Goal: Task Accomplishment & Management: Use online tool/utility

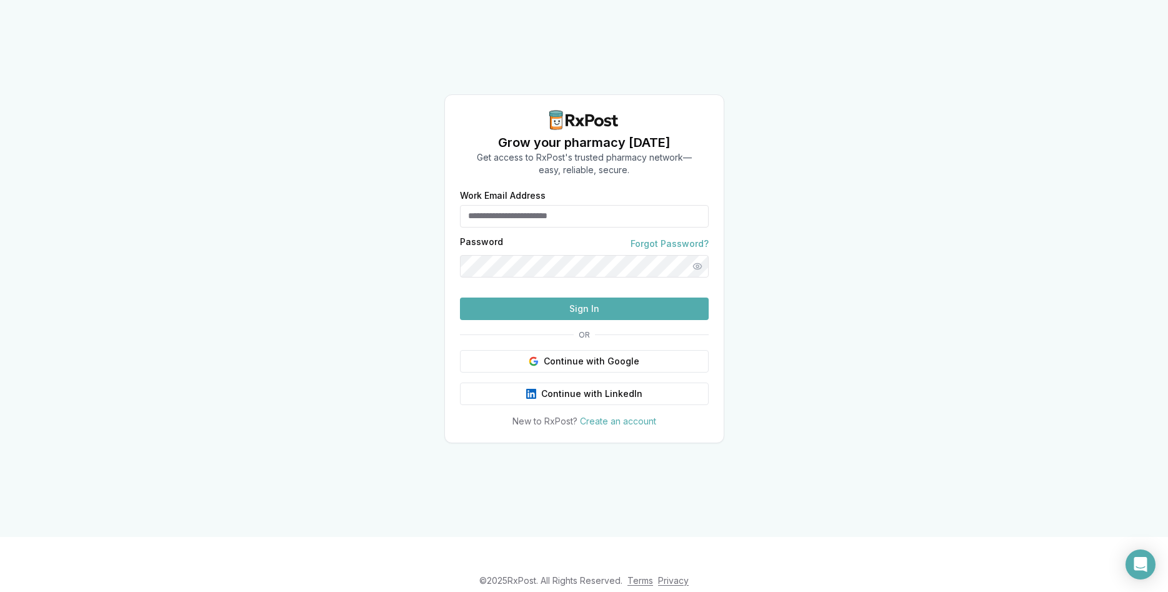
type input "**********"
click at [606, 320] on button "Sign In" at bounding box center [584, 308] width 249 height 22
click at [599, 320] on button "Sign In" at bounding box center [584, 308] width 249 height 22
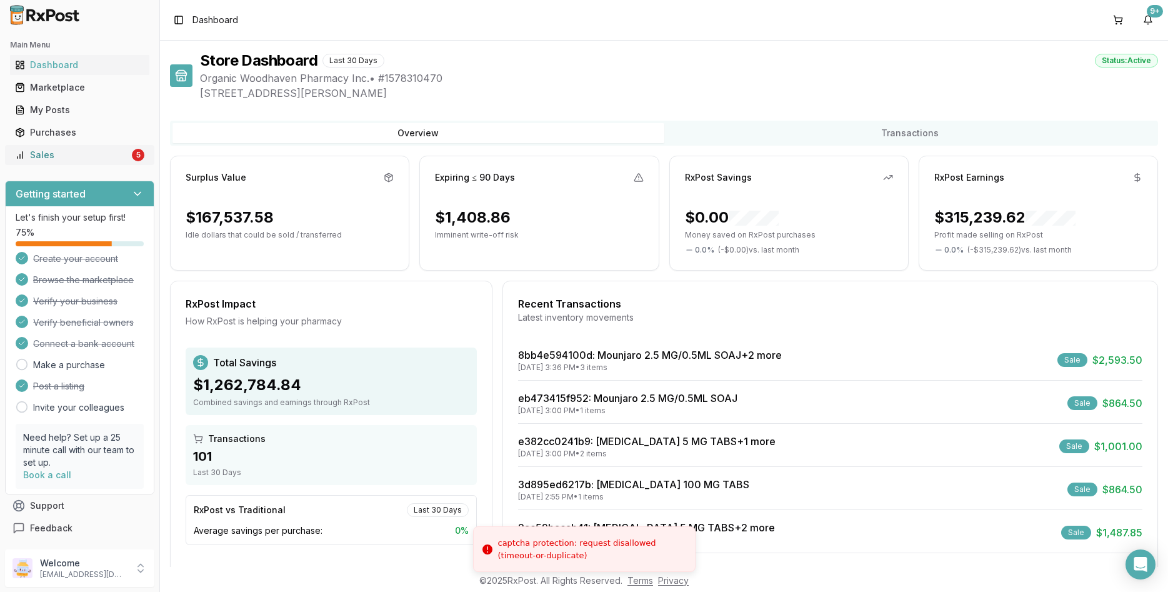
click at [79, 149] on div "Sales" at bounding box center [72, 155] width 114 height 12
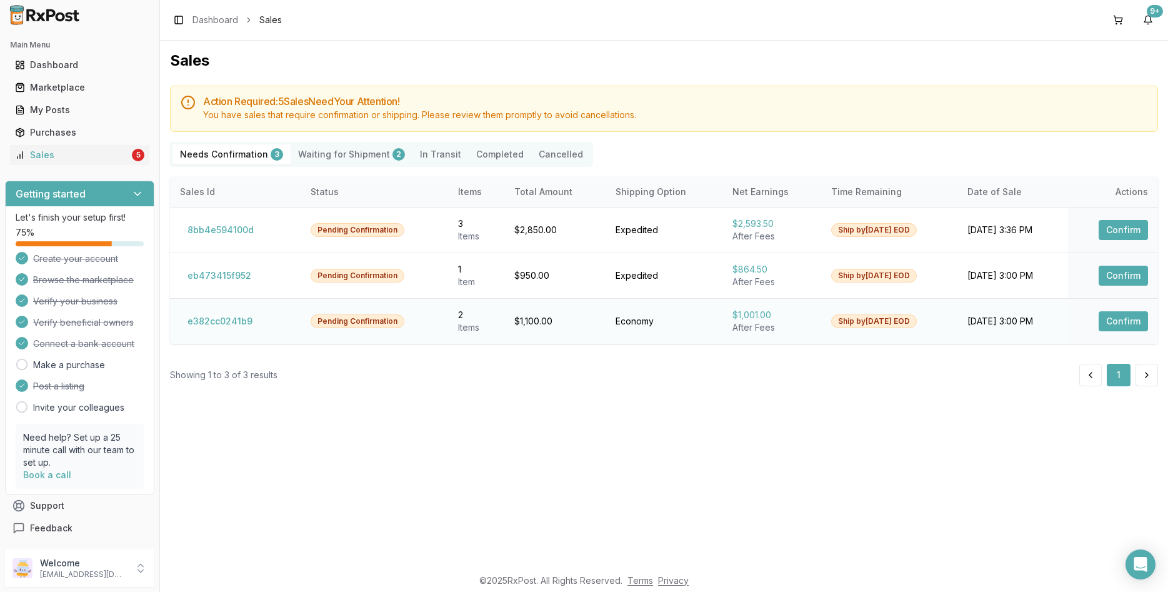
click at [1115, 325] on button "Confirm" at bounding box center [1123, 321] width 49 height 20
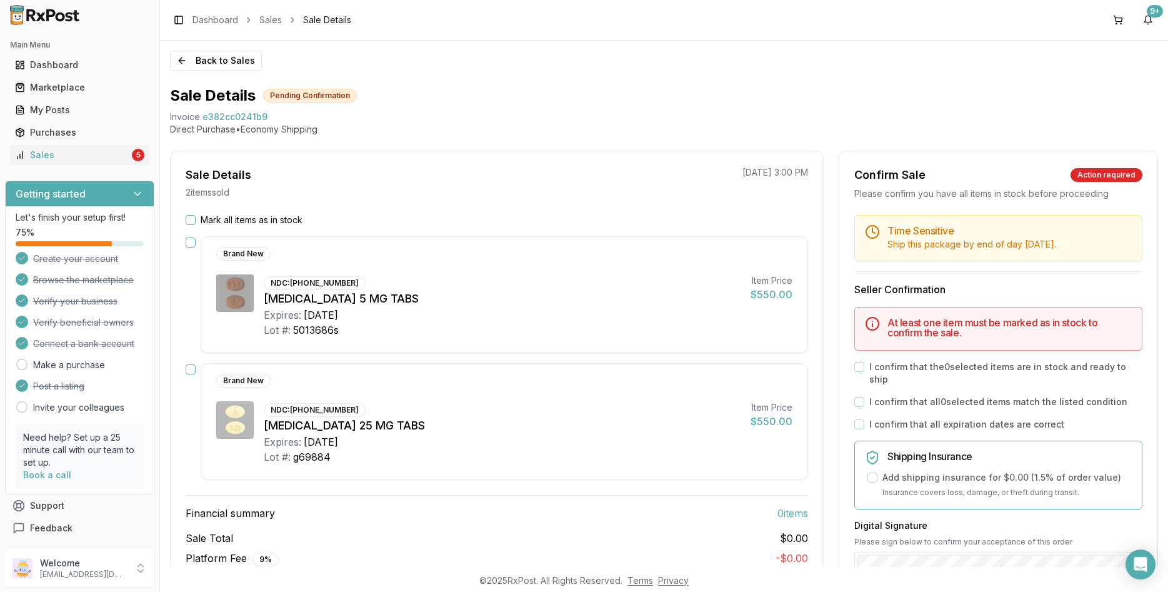
click at [225, 214] on label "Mark all items as in stock" at bounding box center [252, 220] width 102 height 12
click at [196, 215] on button "Mark all items as in stock" at bounding box center [191, 220] width 10 height 10
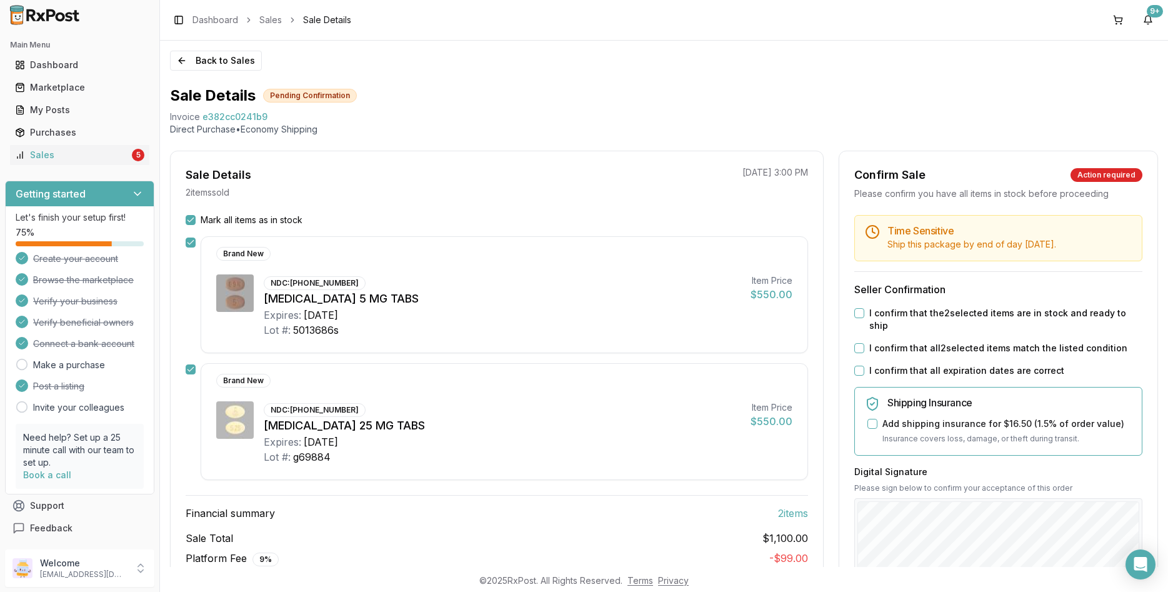
click at [914, 364] on label "I confirm that all expiration dates are correct" at bounding box center [966, 370] width 195 height 12
click at [864, 366] on button "I confirm that all expiration dates are correct" at bounding box center [859, 371] width 10 height 10
click at [921, 342] on label "I confirm that all 2 selected items match the listed condition" at bounding box center [998, 348] width 258 height 12
click at [864, 343] on button "I confirm that all 2 selected items match the listed condition" at bounding box center [859, 348] width 10 height 10
click at [917, 319] on label "I confirm that the 2 selected items are in stock and ready to ship" at bounding box center [1005, 319] width 273 height 25
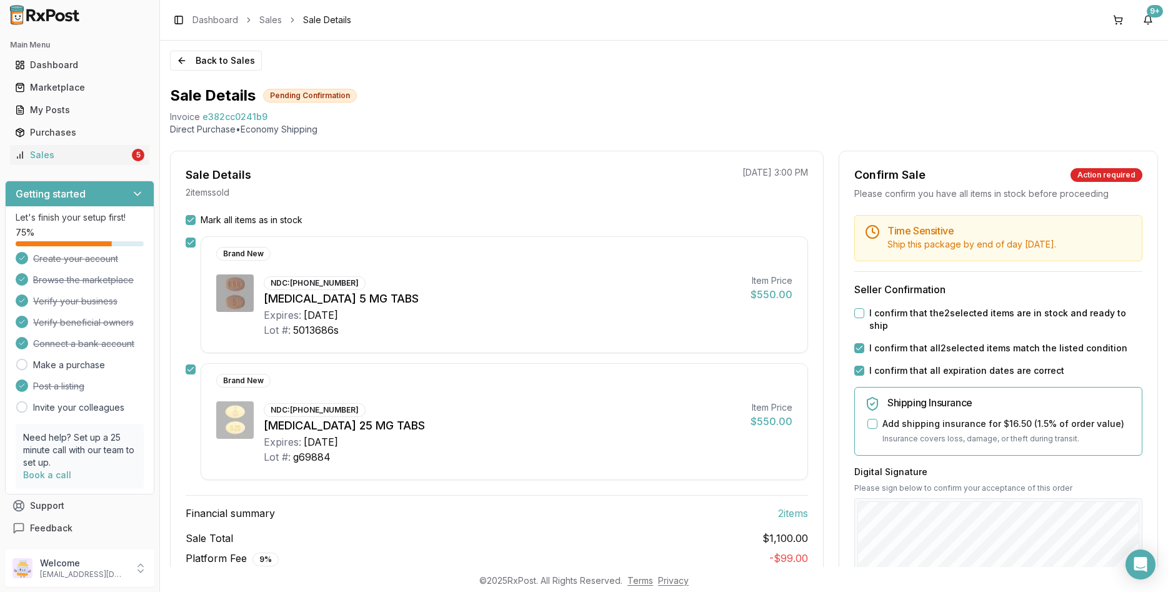
click at [864, 318] on button "I confirm that the 2 selected items are in stock and ready to ship" at bounding box center [859, 313] width 10 height 10
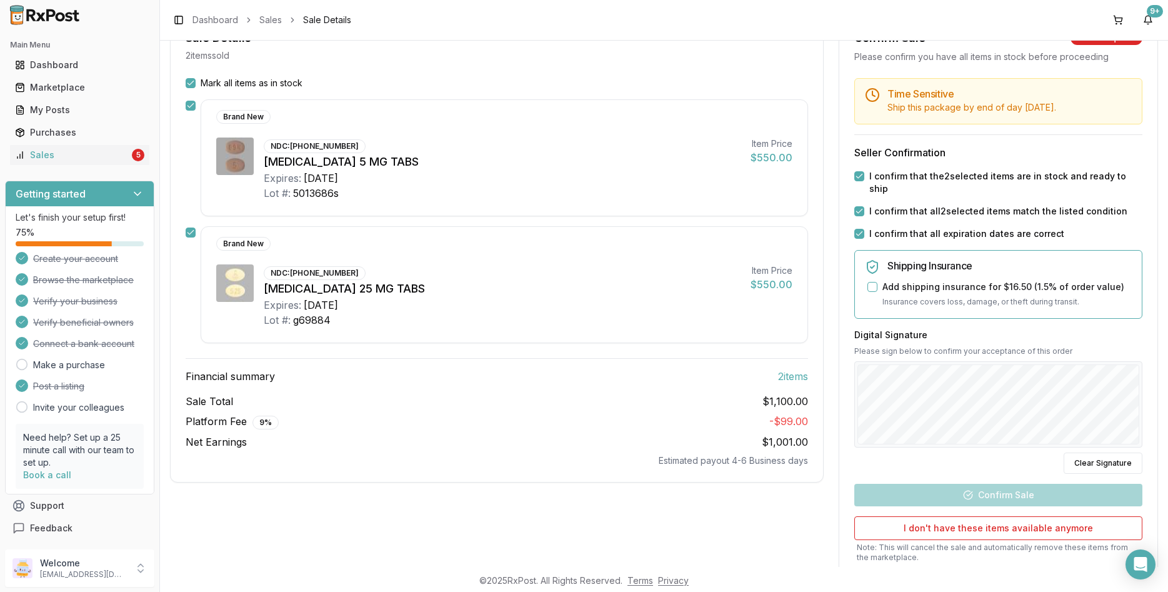
scroll to position [150, 0]
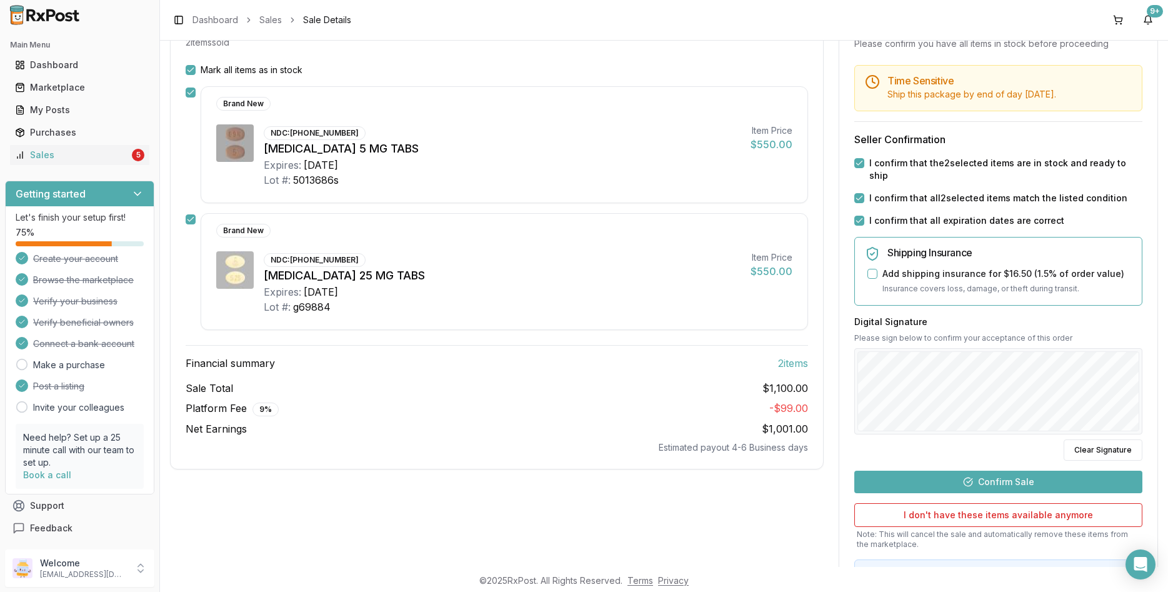
click at [1010, 472] on button "Confirm Sale" at bounding box center [998, 482] width 288 height 22
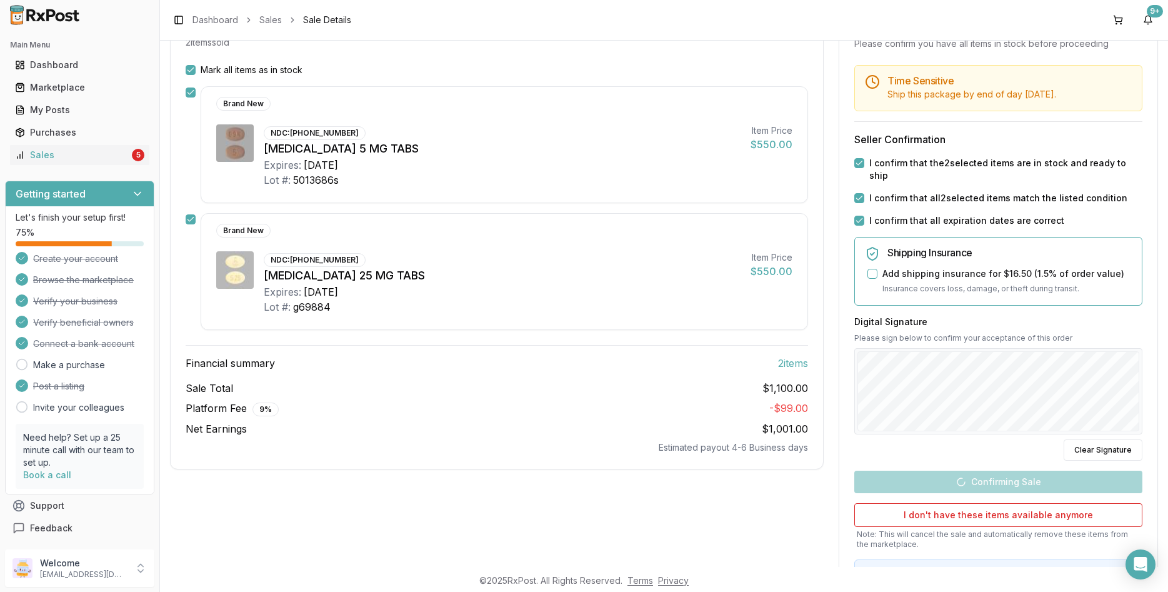
scroll to position [49, 0]
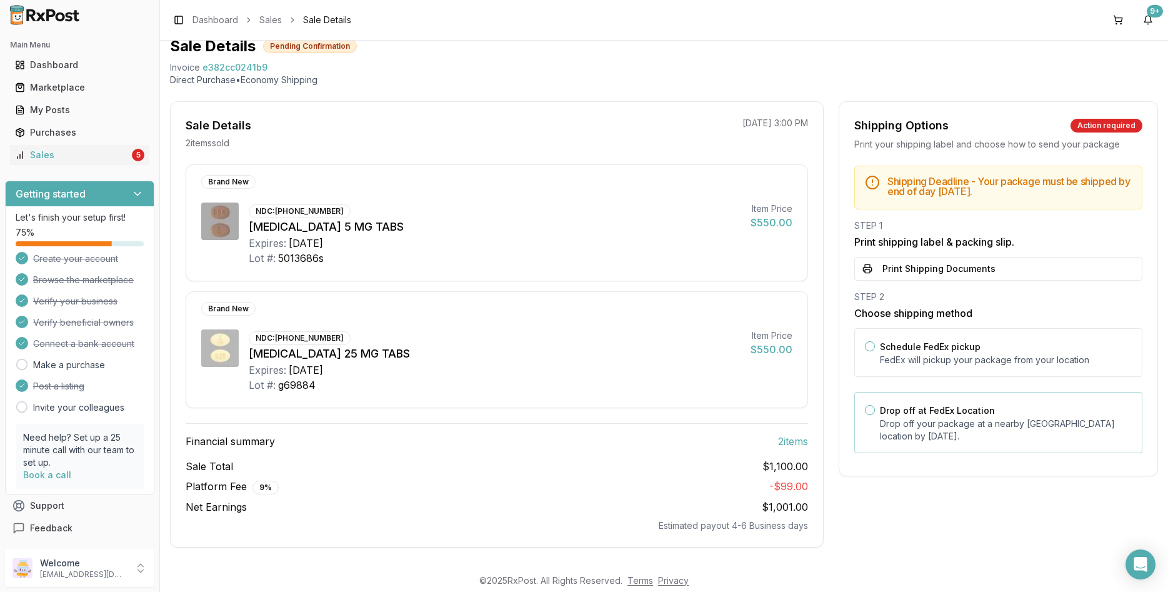
click at [913, 427] on p "Drop off your package at a nearby FedEx location by August 18, 2025 ." at bounding box center [1006, 429] width 252 height 25
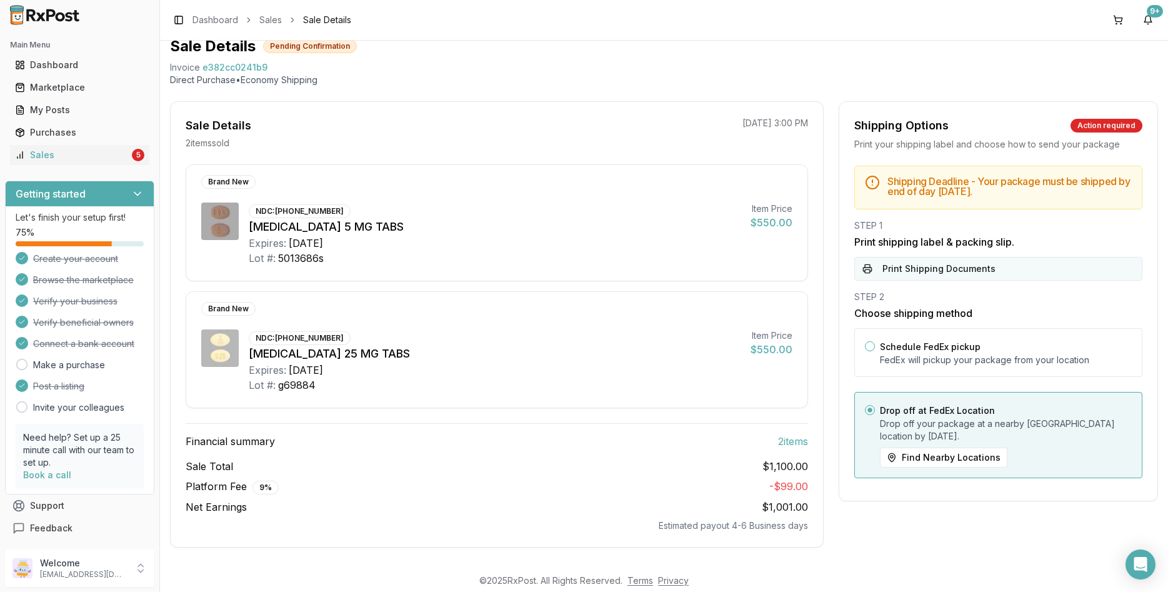
click at [913, 263] on button "Print Shipping Documents" at bounding box center [998, 269] width 288 height 24
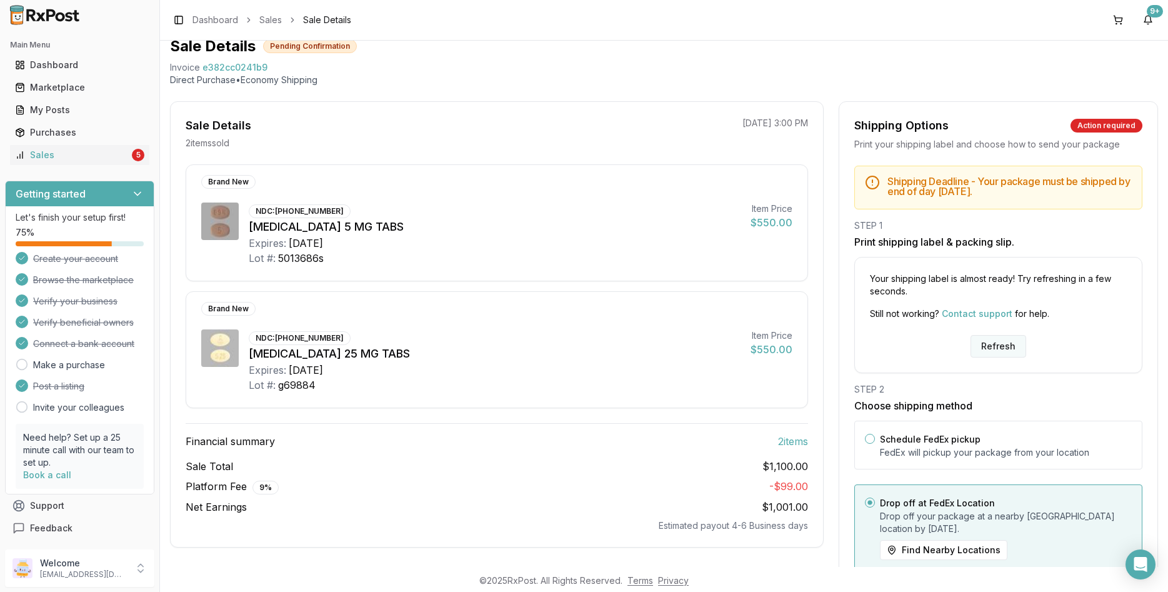
click at [993, 349] on button "Refresh" at bounding box center [998, 346] width 56 height 22
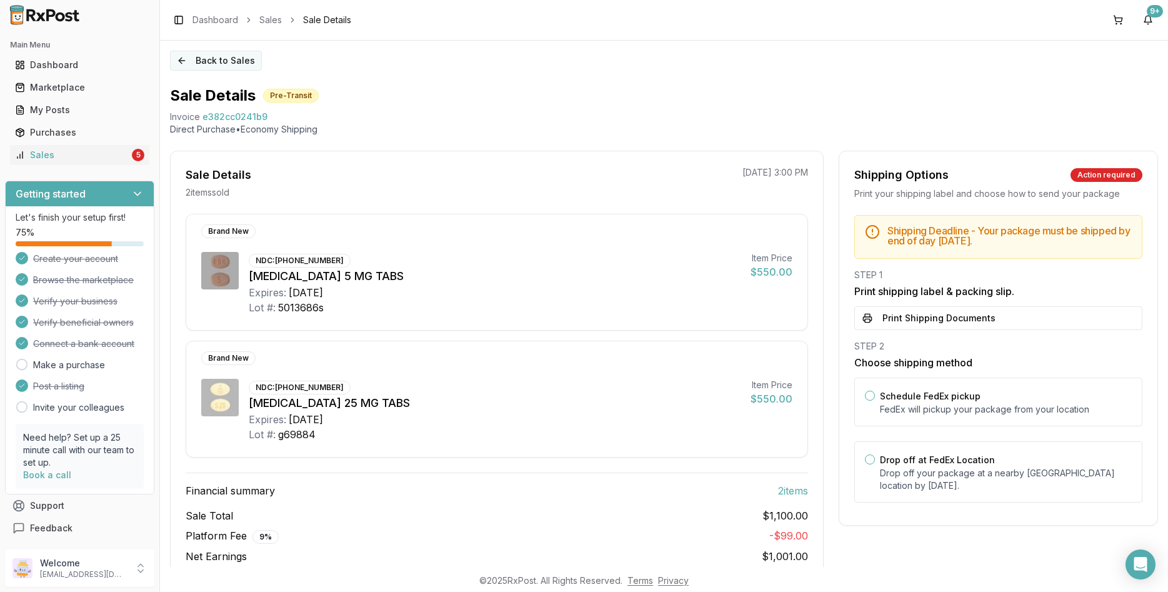
click at [220, 61] on button "Back to Sales" at bounding box center [216, 61] width 92 height 20
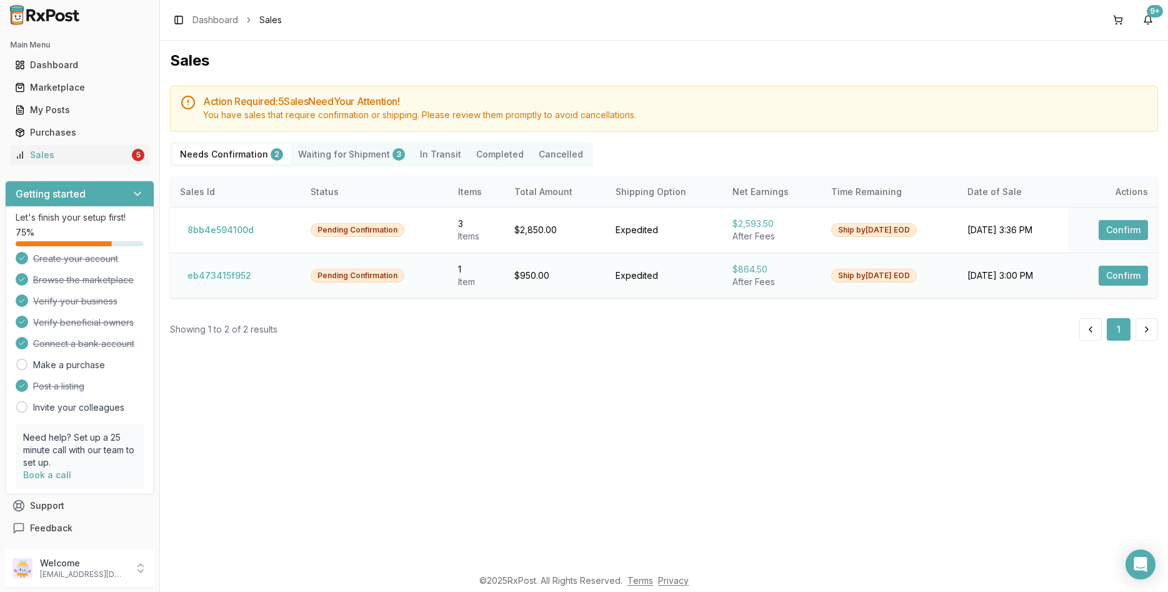
click at [1119, 275] on button "Confirm" at bounding box center [1123, 276] width 49 height 20
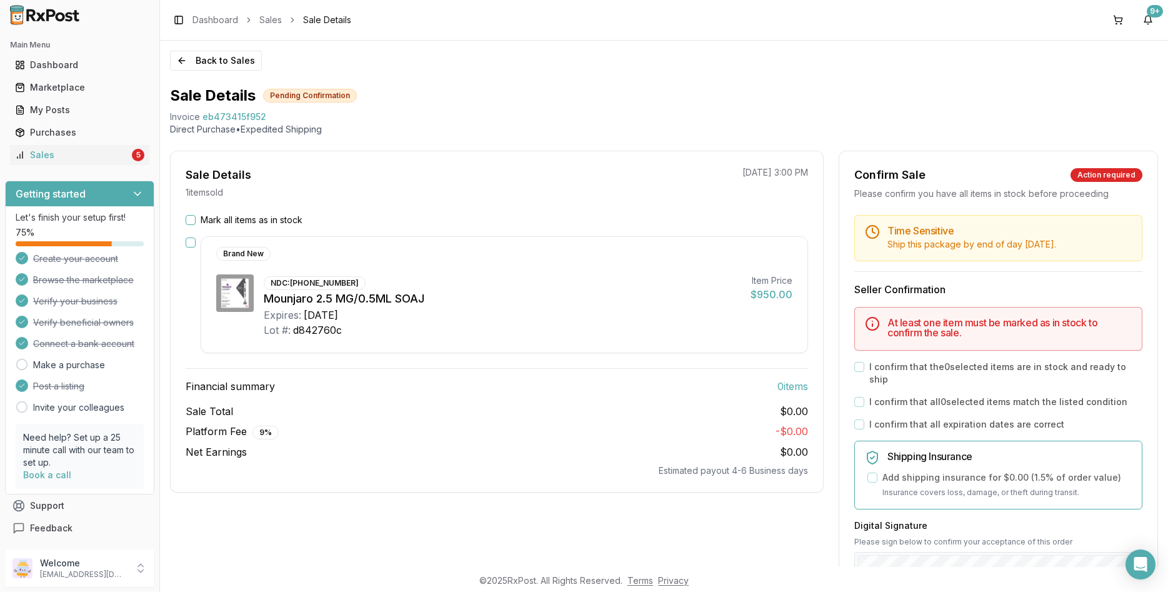
click at [199, 217] on div "Mark all items as in stock" at bounding box center [497, 220] width 622 height 12
click at [213, 217] on label "Mark all items as in stock" at bounding box center [252, 220] width 102 height 12
click at [196, 217] on button "Mark all items as in stock" at bounding box center [191, 220] width 10 height 10
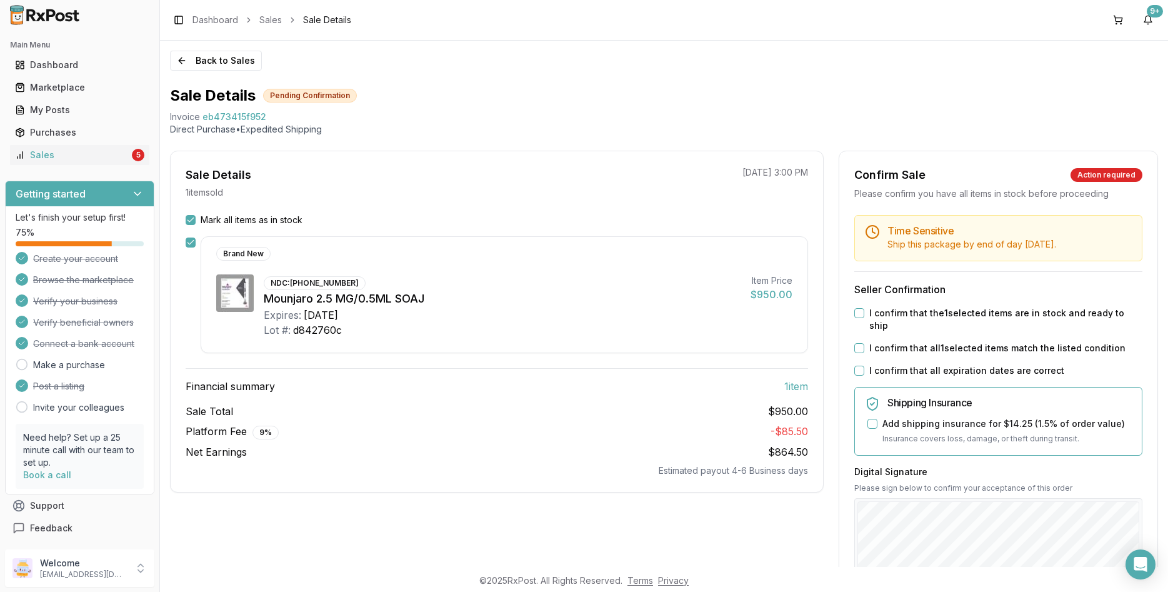
click at [909, 364] on label "I confirm that all expiration dates are correct" at bounding box center [966, 370] width 195 height 12
click at [864, 366] on button "I confirm that all expiration dates are correct" at bounding box center [859, 371] width 10 height 10
click at [918, 342] on label "I confirm that all 1 selected items match the listed condition" at bounding box center [997, 348] width 256 height 12
click at [864, 343] on button "I confirm that all 1 selected items match the listed condition" at bounding box center [859, 348] width 10 height 10
click at [918, 311] on label "I confirm that the 1 selected items are in stock and ready to ship" at bounding box center [1005, 319] width 273 height 25
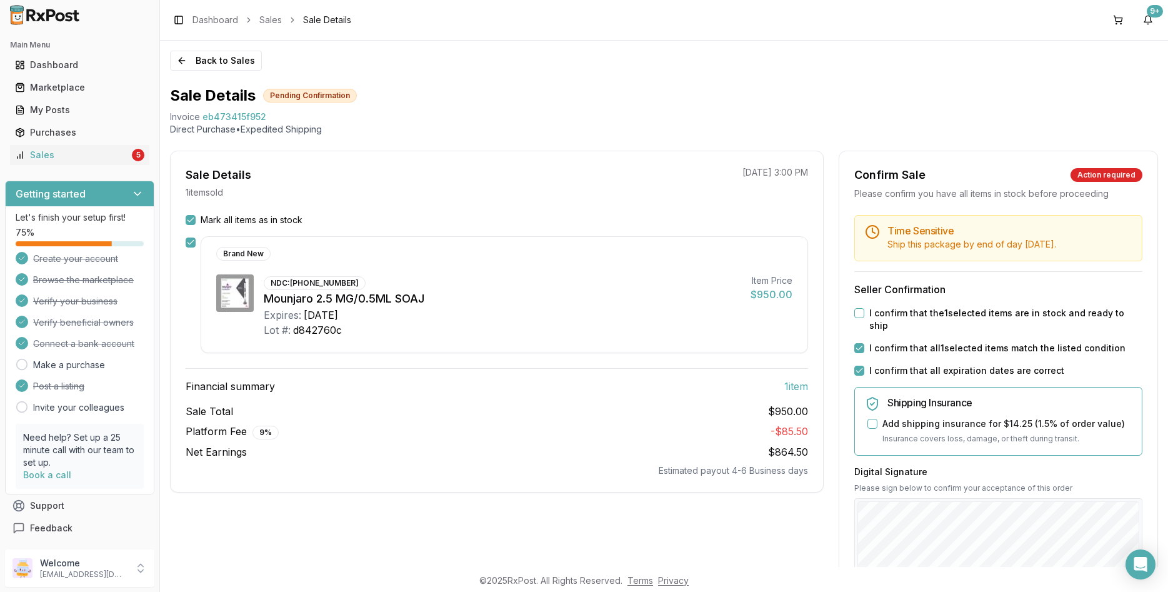
click at [864, 311] on button "I confirm that the 1 selected items are in stock and ready to ship" at bounding box center [859, 313] width 10 height 10
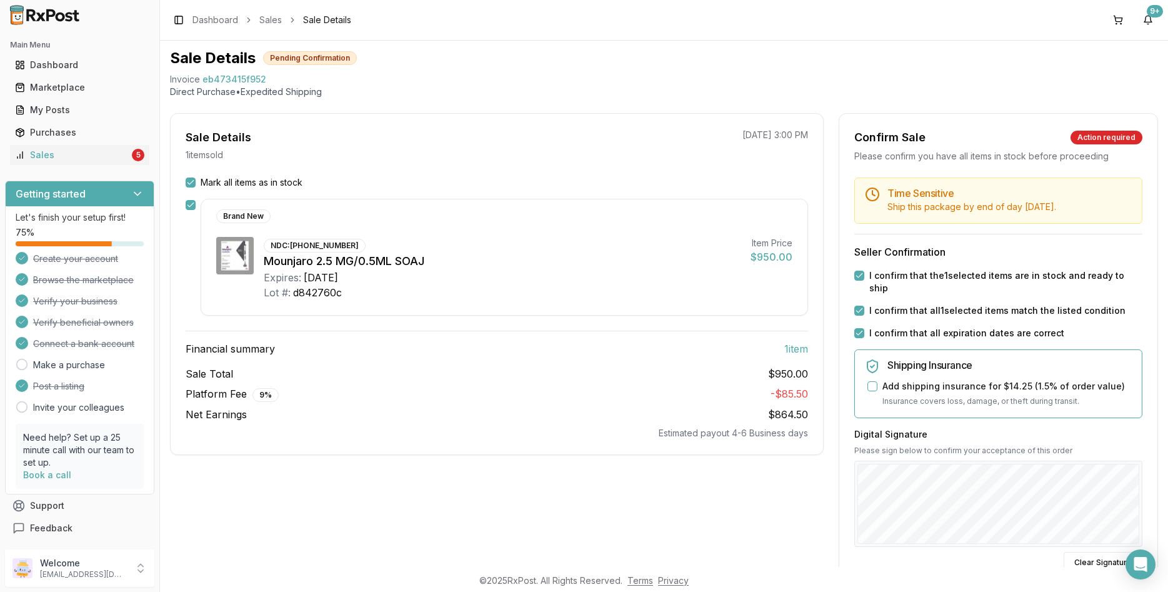
scroll to position [150, 0]
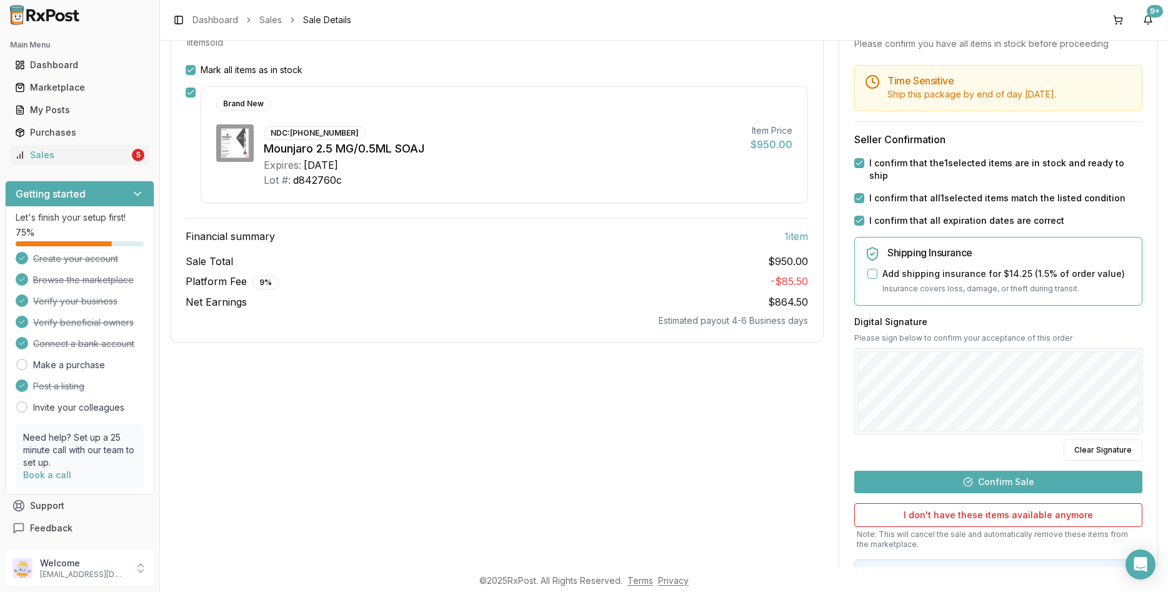
click at [975, 471] on button "Confirm Sale" at bounding box center [998, 482] width 288 height 22
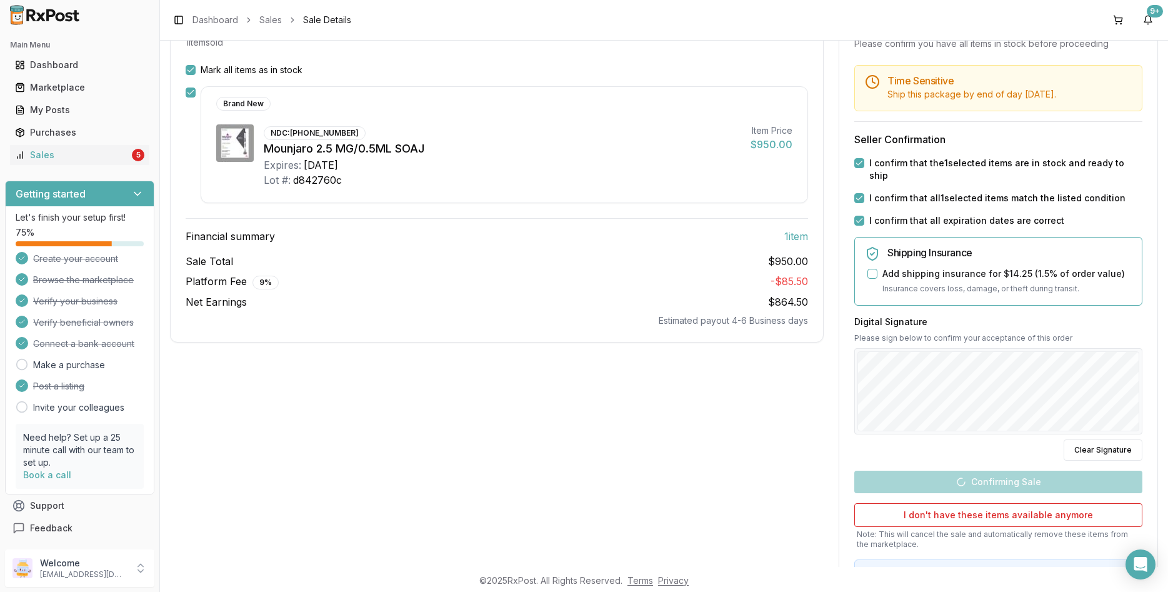
scroll to position [0, 0]
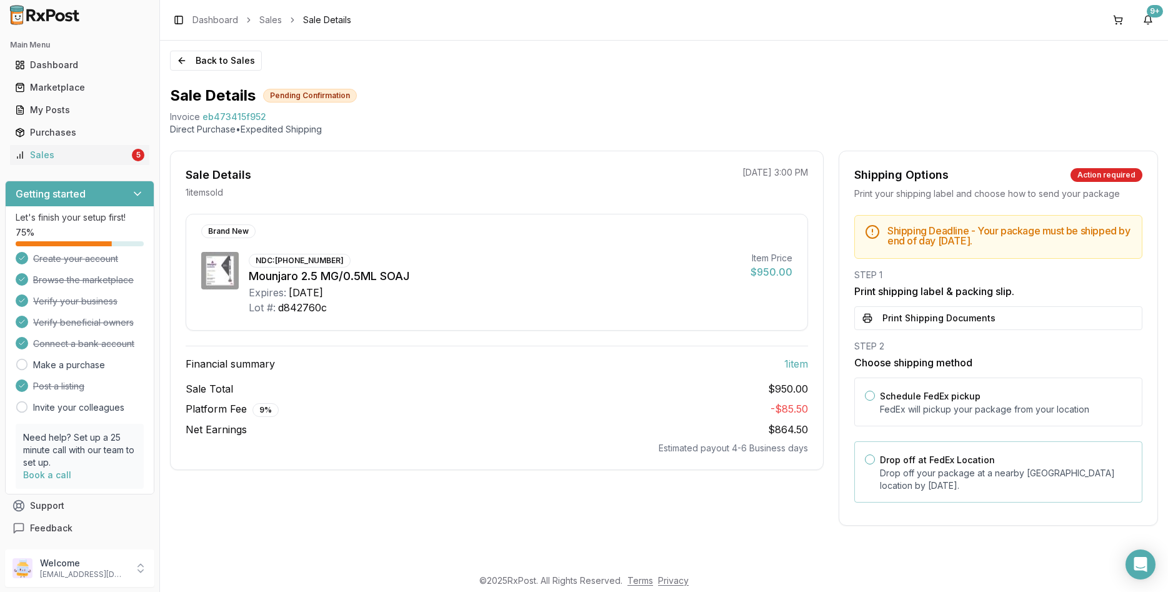
click at [920, 462] on label "Drop off at FedEx Location" at bounding box center [937, 459] width 115 height 11
click at [875, 462] on button "Drop off at FedEx Location" at bounding box center [870, 459] width 10 height 10
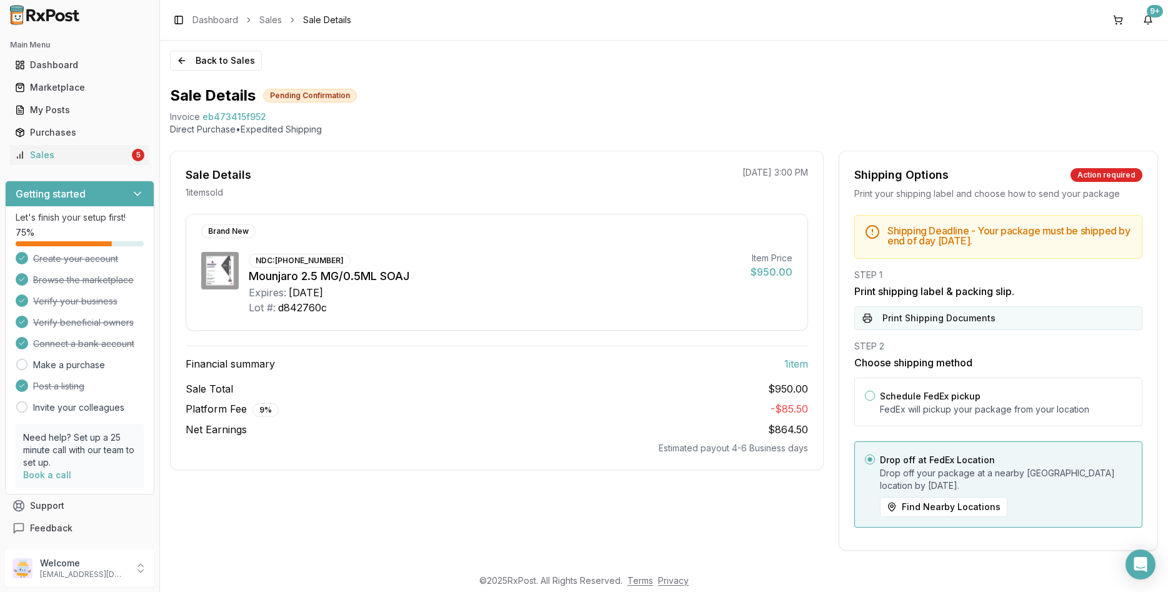
click at [906, 321] on button "Print Shipping Documents" at bounding box center [998, 318] width 288 height 24
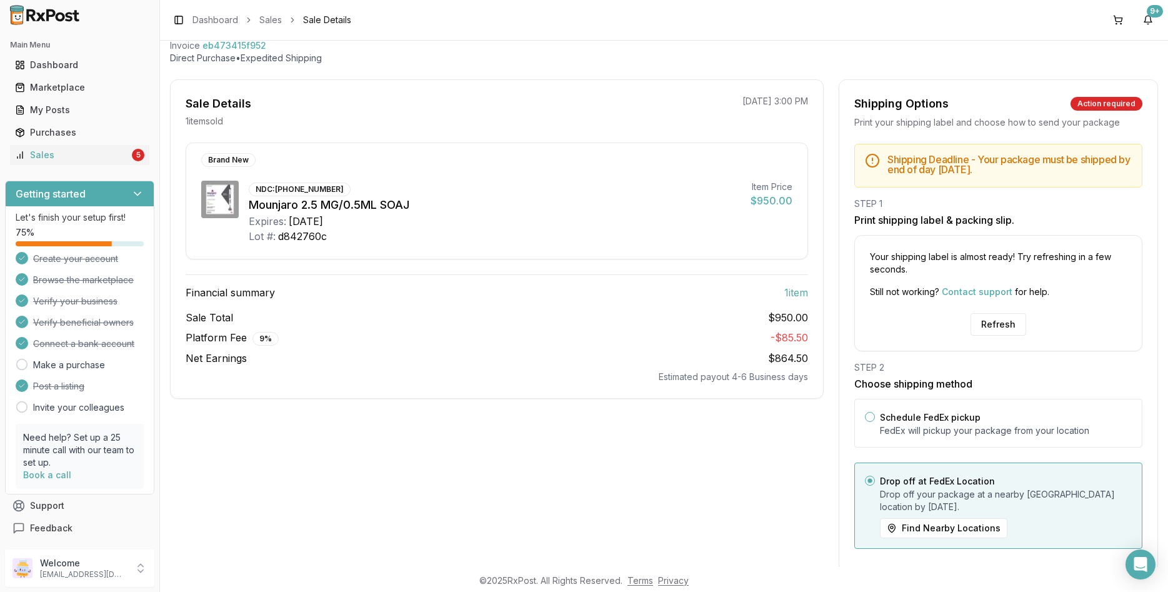
scroll to position [96, 0]
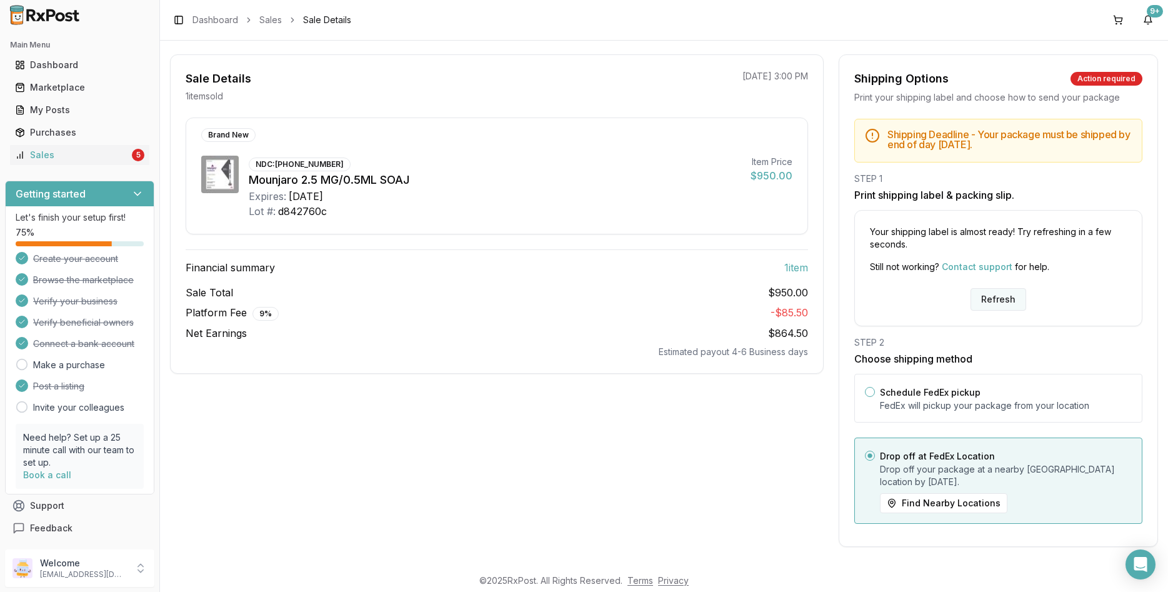
click at [980, 290] on button "Refresh" at bounding box center [998, 299] width 56 height 22
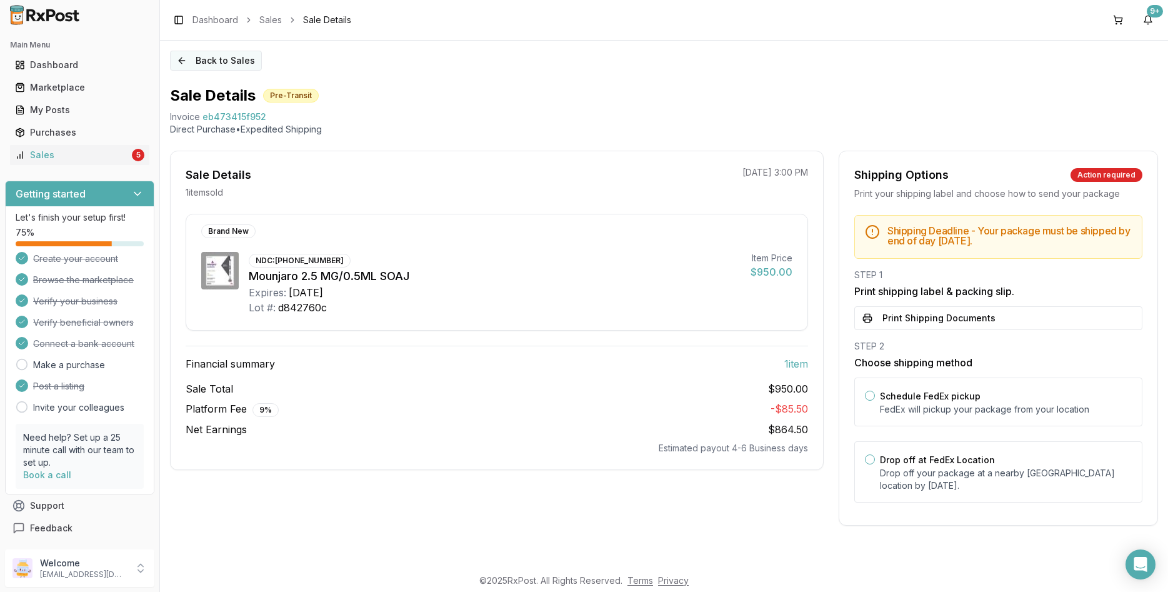
click at [231, 56] on button "Back to Sales" at bounding box center [216, 61] width 92 height 20
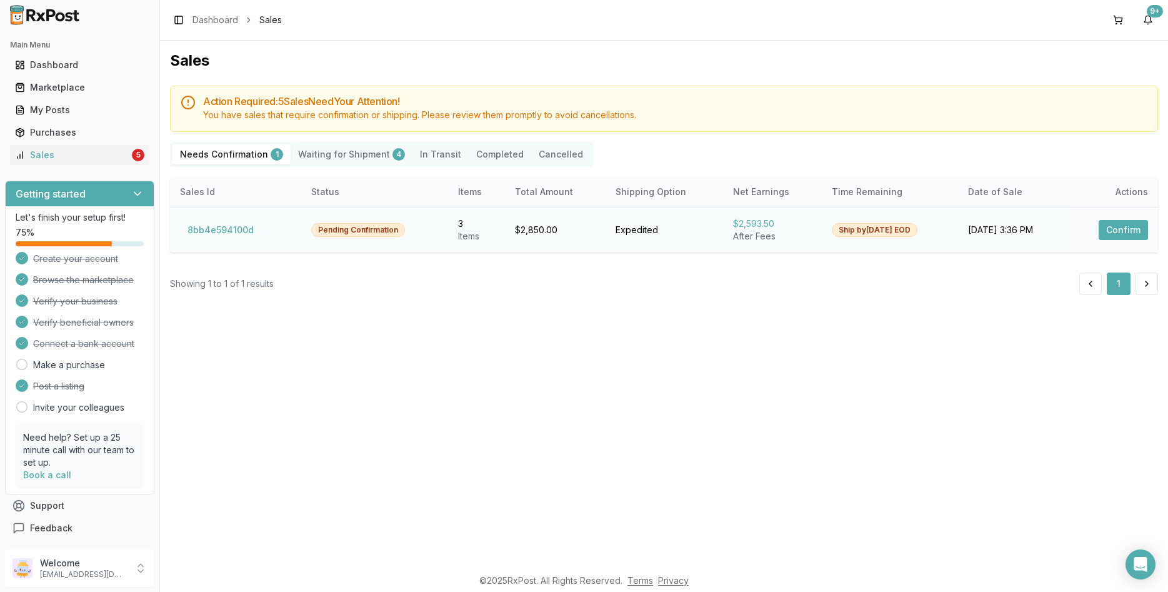
click at [1117, 225] on button "Confirm" at bounding box center [1123, 230] width 49 height 20
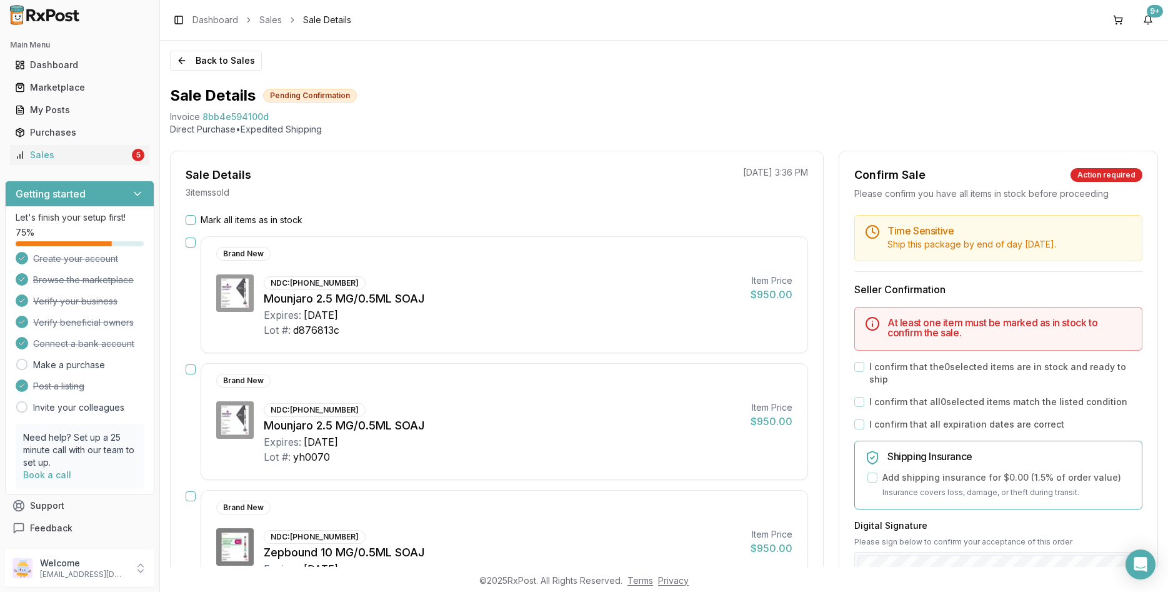
click at [259, 222] on label "Mark all items as in stock" at bounding box center [252, 220] width 102 height 12
click at [196, 222] on button "Mark all items as in stock" at bounding box center [191, 220] width 10 height 10
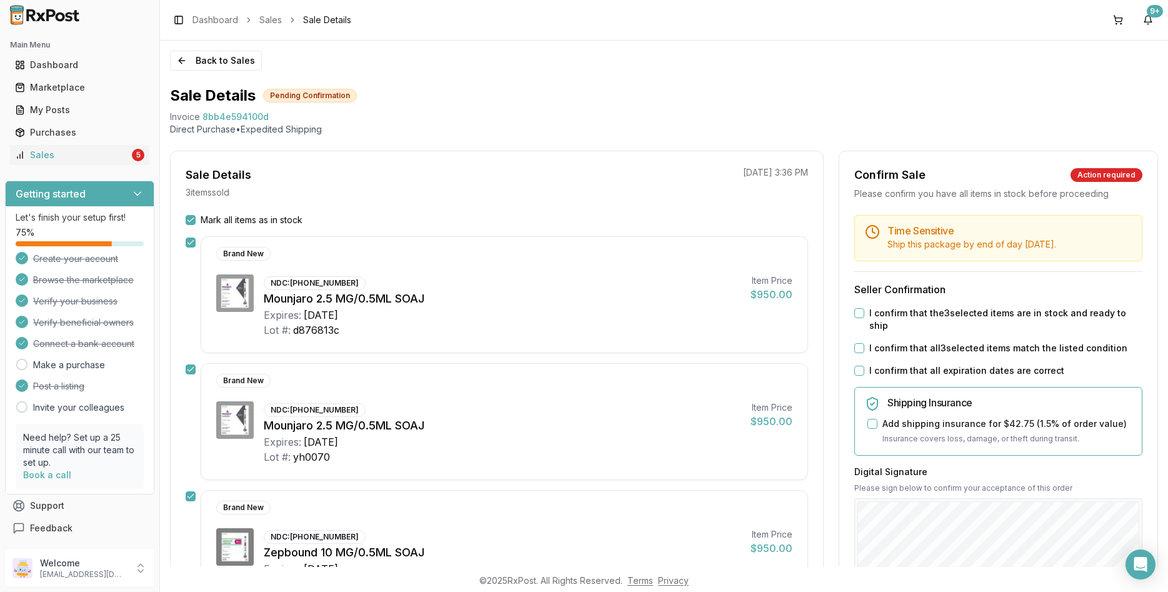
click at [921, 364] on label "I confirm that all expiration dates are correct" at bounding box center [966, 370] width 195 height 12
click at [864, 366] on button "I confirm that all expiration dates are correct" at bounding box center [859, 371] width 10 height 10
click at [935, 342] on label "I confirm that all 3 selected items match the listed condition" at bounding box center [998, 348] width 258 height 12
click at [864, 343] on button "I confirm that all 3 selected items match the listed condition" at bounding box center [859, 348] width 10 height 10
click at [935, 312] on label "I confirm that the 3 selected items are in stock and ready to ship" at bounding box center [1005, 319] width 273 height 25
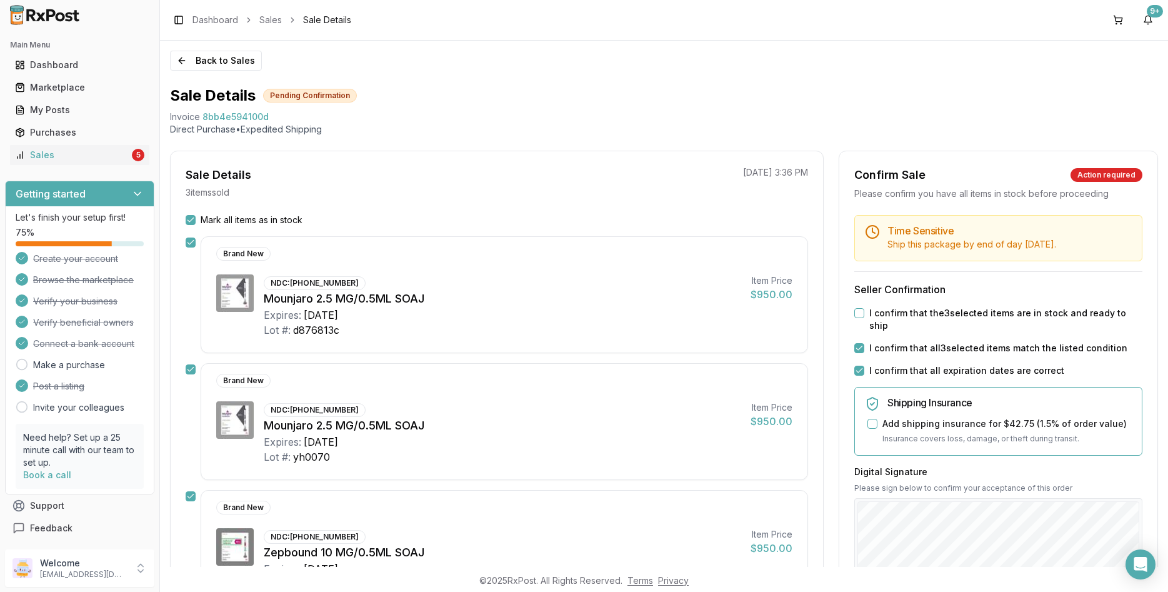
click at [864, 312] on button "I confirm that the 3 selected items are in stock and ready to ship" at bounding box center [859, 313] width 10 height 10
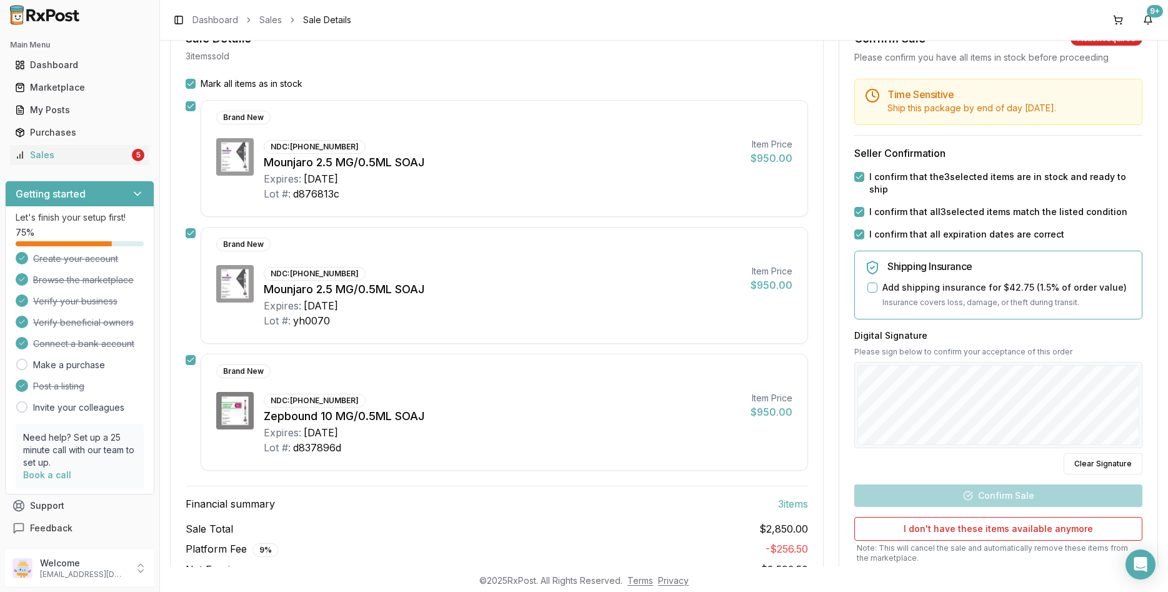
scroll to position [150, 0]
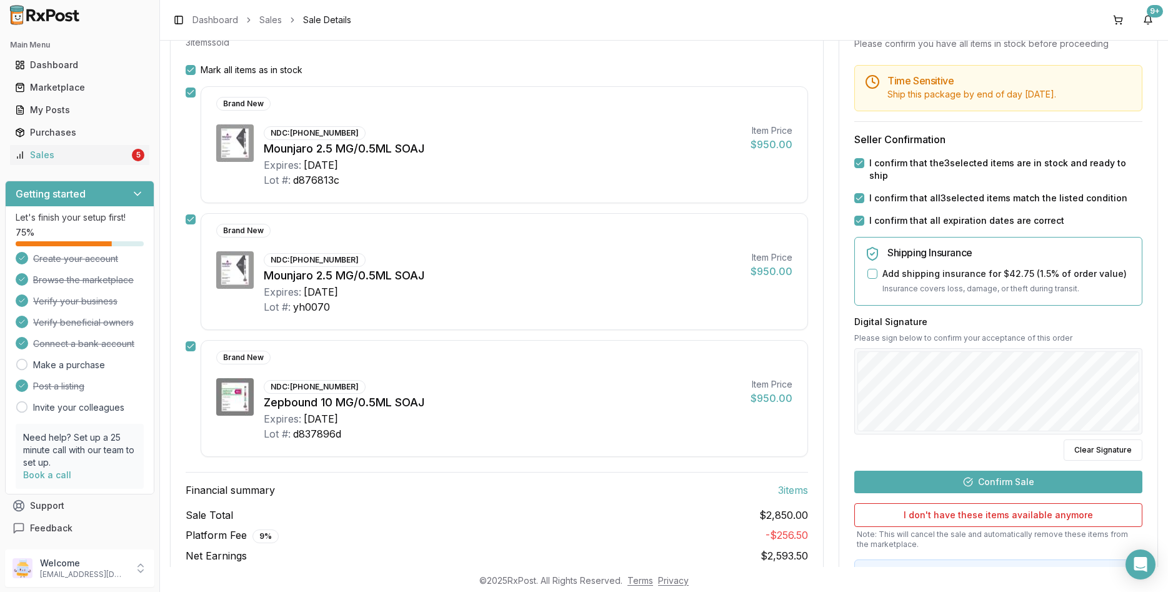
click at [1010, 471] on button "Confirm Sale" at bounding box center [998, 482] width 288 height 22
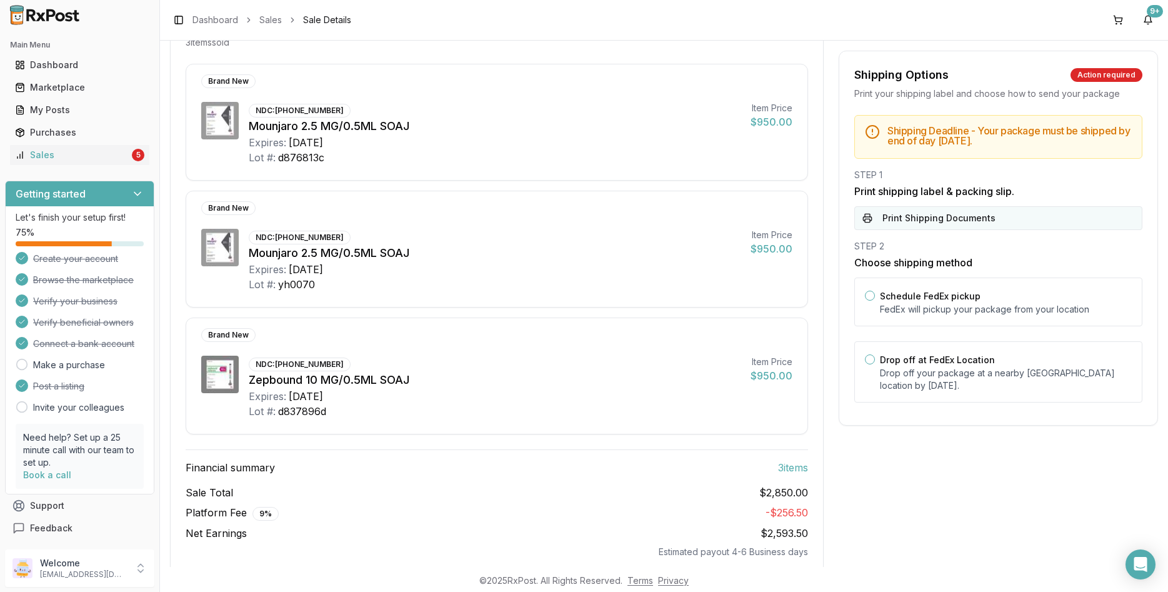
click at [942, 212] on button "Print Shipping Documents" at bounding box center [998, 218] width 288 height 24
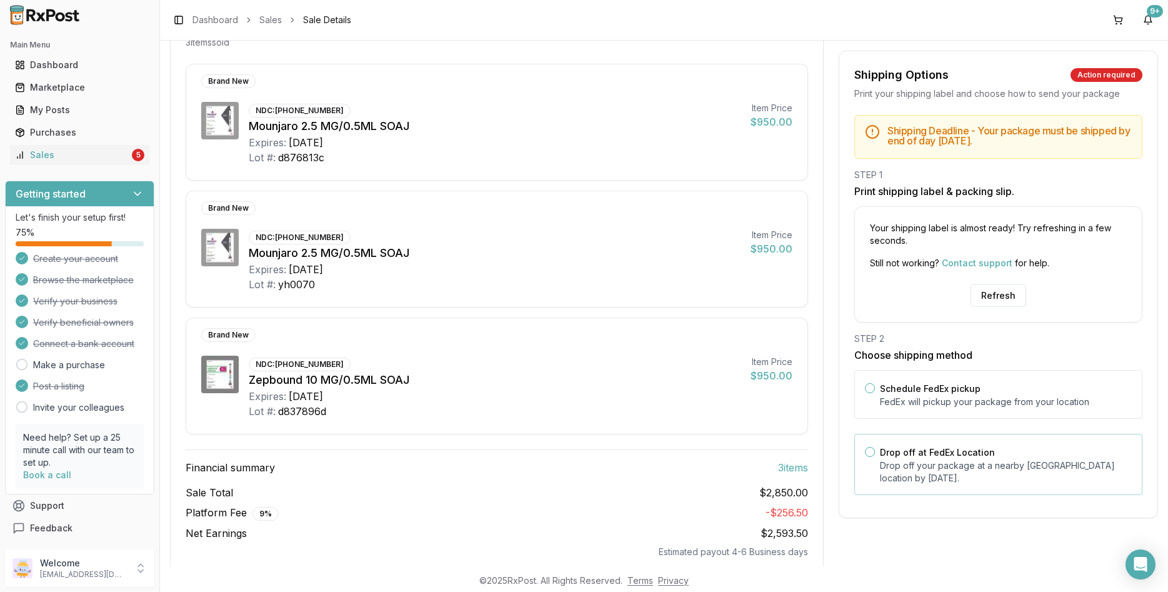
click at [937, 471] on p "Drop off your package at a nearby [GEOGRAPHIC_DATA] location by [DATE] ." at bounding box center [1006, 471] width 252 height 25
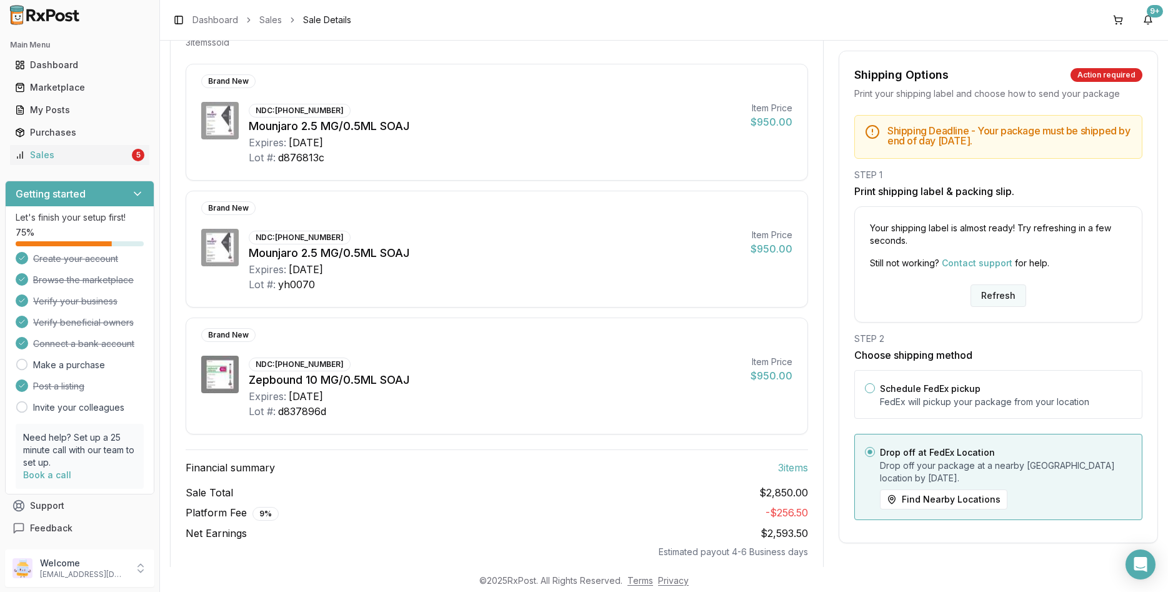
click at [985, 289] on button "Refresh" at bounding box center [998, 295] width 56 height 22
click at [985, 290] on button "Refresh" at bounding box center [998, 295] width 56 height 22
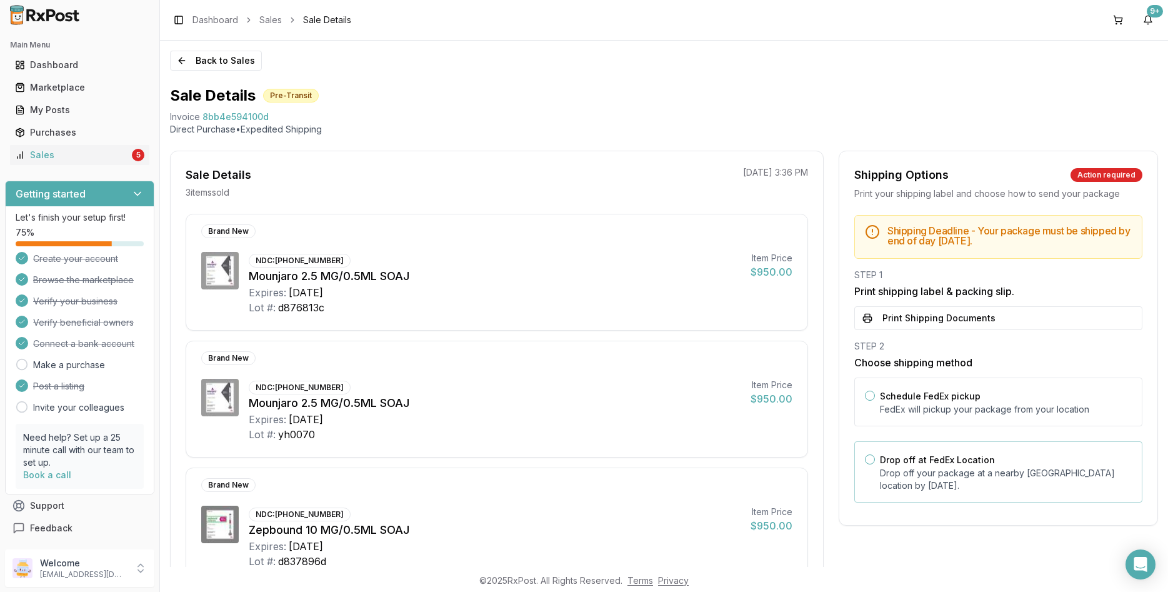
click at [1000, 457] on div "Drop off at FedEx Location Drop off your package at a nearby FedEx location by …" at bounding box center [1006, 472] width 252 height 40
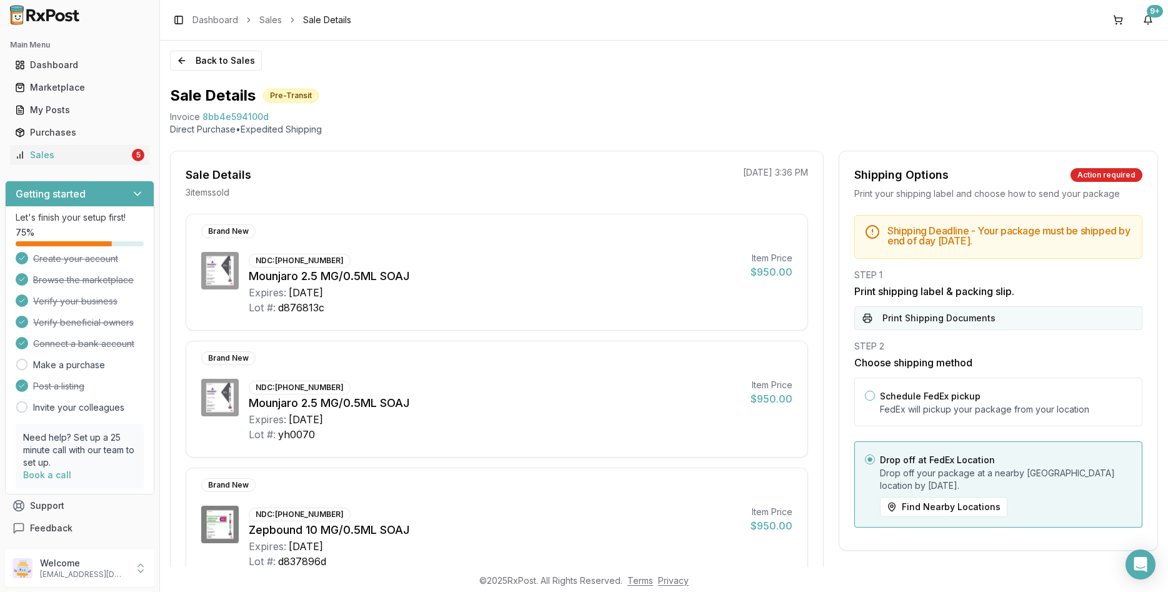
click at [973, 308] on button "Print Shipping Documents" at bounding box center [998, 318] width 288 height 24
click at [194, 67] on button "Back to Sales" at bounding box center [216, 61] width 92 height 20
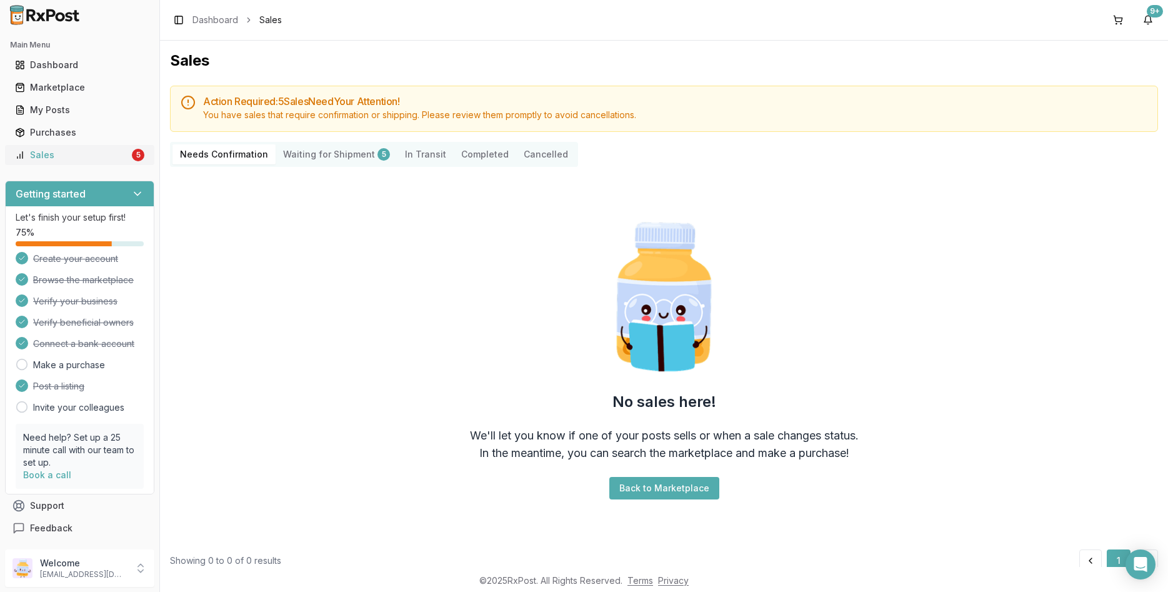
click at [129, 156] on link "Sales 5" at bounding box center [79, 155] width 139 height 22
